Goal: Check status: Check status

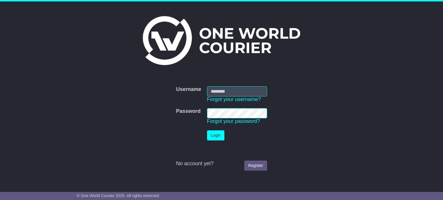
type input "**********"
click at [214, 135] on button "Login" at bounding box center [215, 136] width 17 height 10
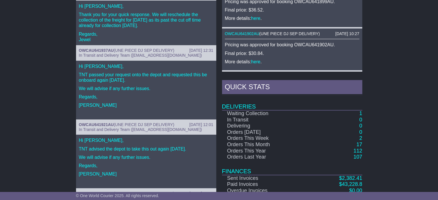
scroll to position [288, 0]
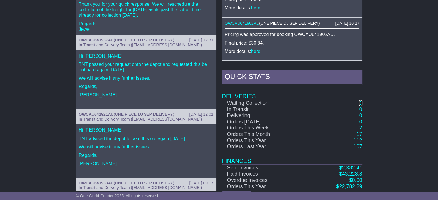
click at [361, 101] on link "1" at bounding box center [360, 103] width 3 height 6
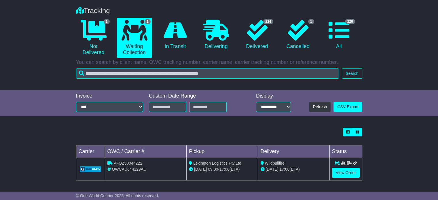
scroll to position [42, 0]
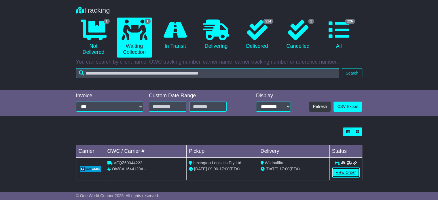
click at [340, 173] on link "View Order" at bounding box center [346, 173] width 28 height 10
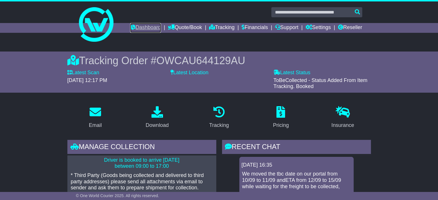
click at [140, 29] on link "Dashboard" at bounding box center [145, 28] width 31 height 10
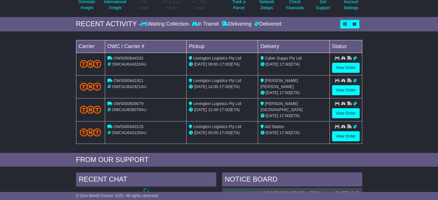
scroll to position [86, 0]
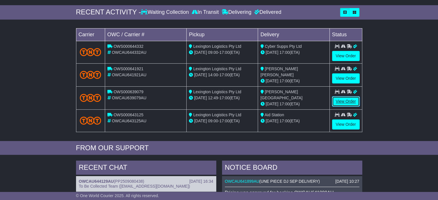
click at [339, 100] on link "View Order" at bounding box center [346, 102] width 28 height 10
click at [350, 99] on link "View Order" at bounding box center [346, 102] width 28 height 10
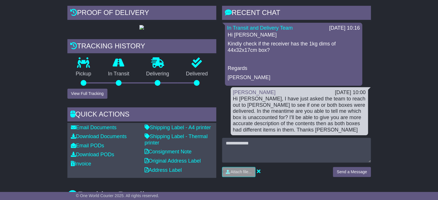
scroll to position [144, 0]
